Goal: Information Seeking & Learning: Learn about a topic

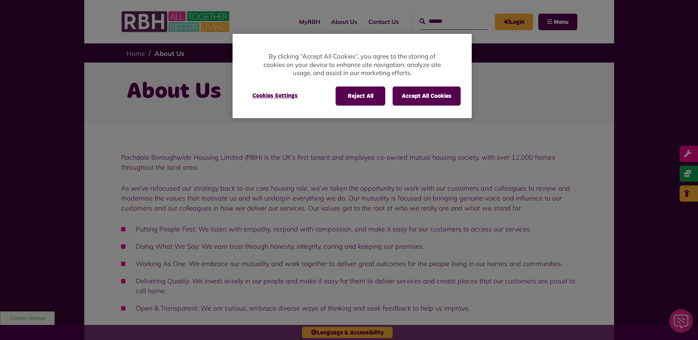
click at [144, 22] on div at bounding box center [349, 170] width 698 height 340
click at [428, 94] on button "Accept All Cookies" at bounding box center [426, 95] width 68 height 19
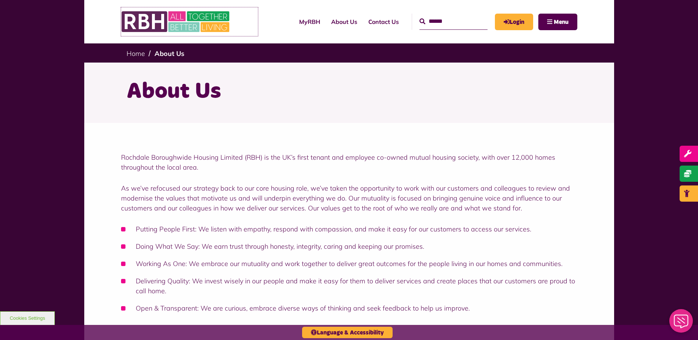
click at [149, 18] on img at bounding box center [176, 21] width 110 height 29
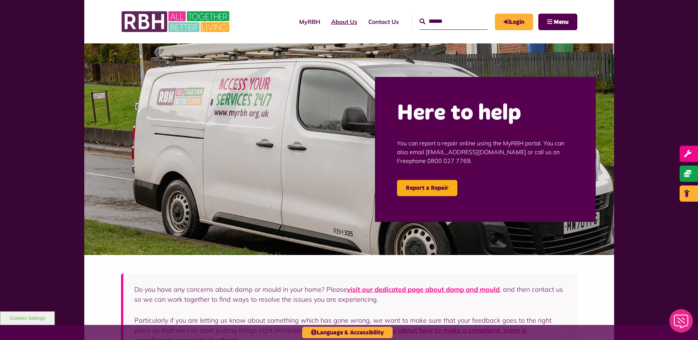
click at [329, 22] on link "About Us" at bounding box center [343, 22] width 37 height 20
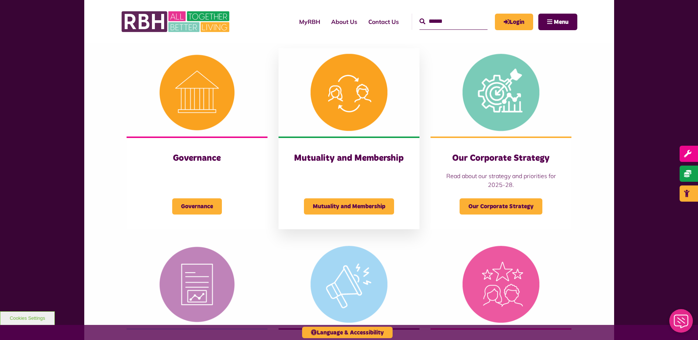
scroll to position [37, 0]
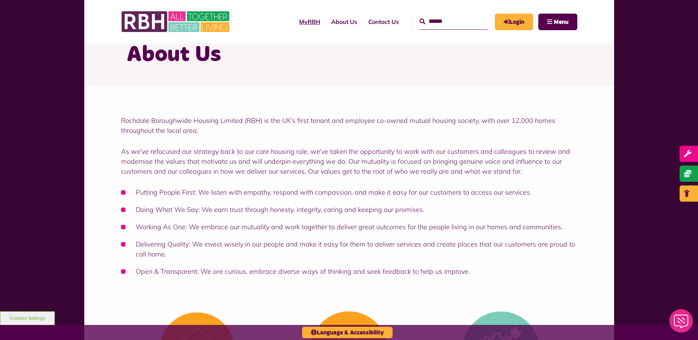
click at [293, 18] on link "MyRBH" at bounding box center [309, 22] width 32 height 20
click at [330, 26] on link "About Us" at bounding box center [343, 22] width 37 height 20
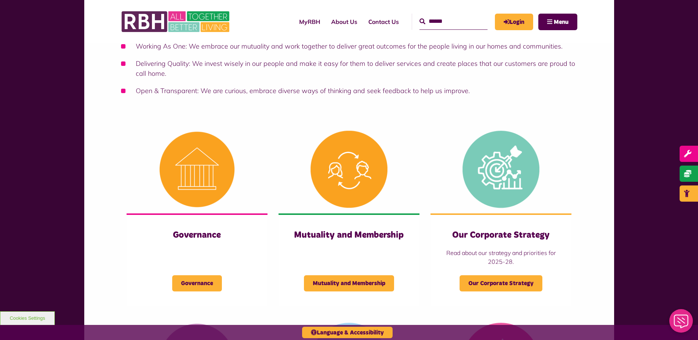
scroll to position [221, 0]
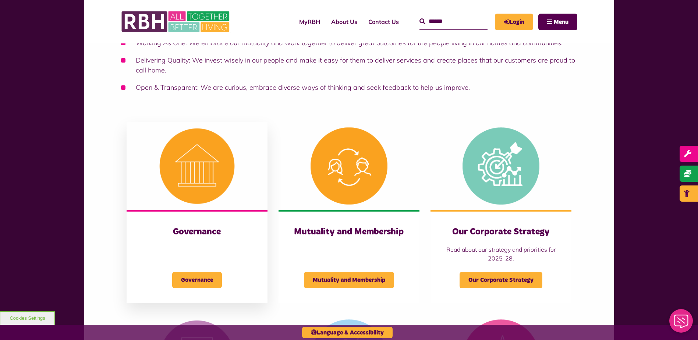
click at [195, 172] on img at bounding box center [197, 166] width 141 height 88
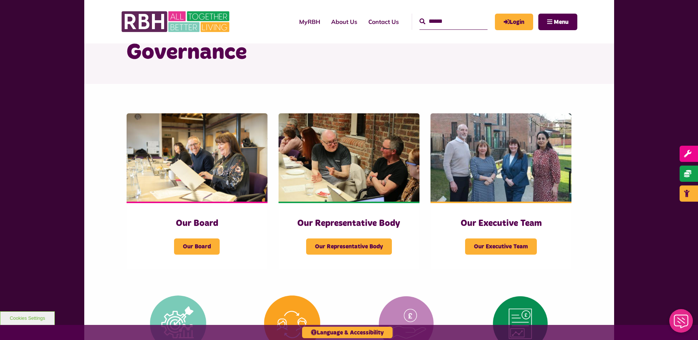
scroll to position [74, 0]
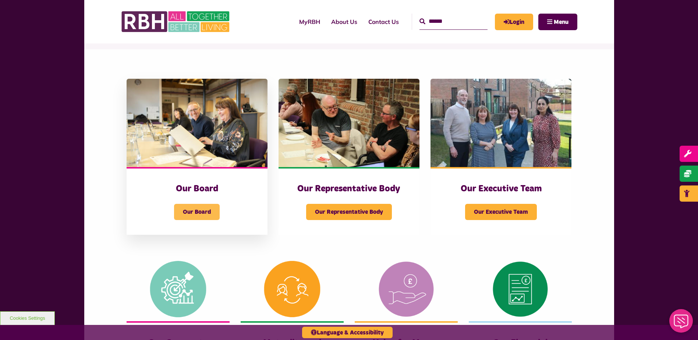
click at [203, 207] on span "Our Board" at bounding box center [197, 212] width 46 height 16
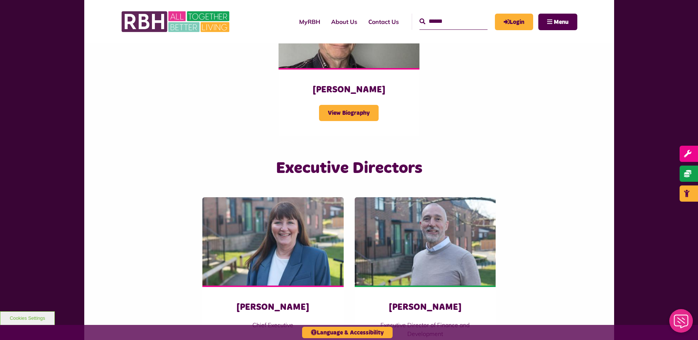
scroll to position [1177, 0]
